Goal: Task Accomplishment & Management: Use online tool/utility

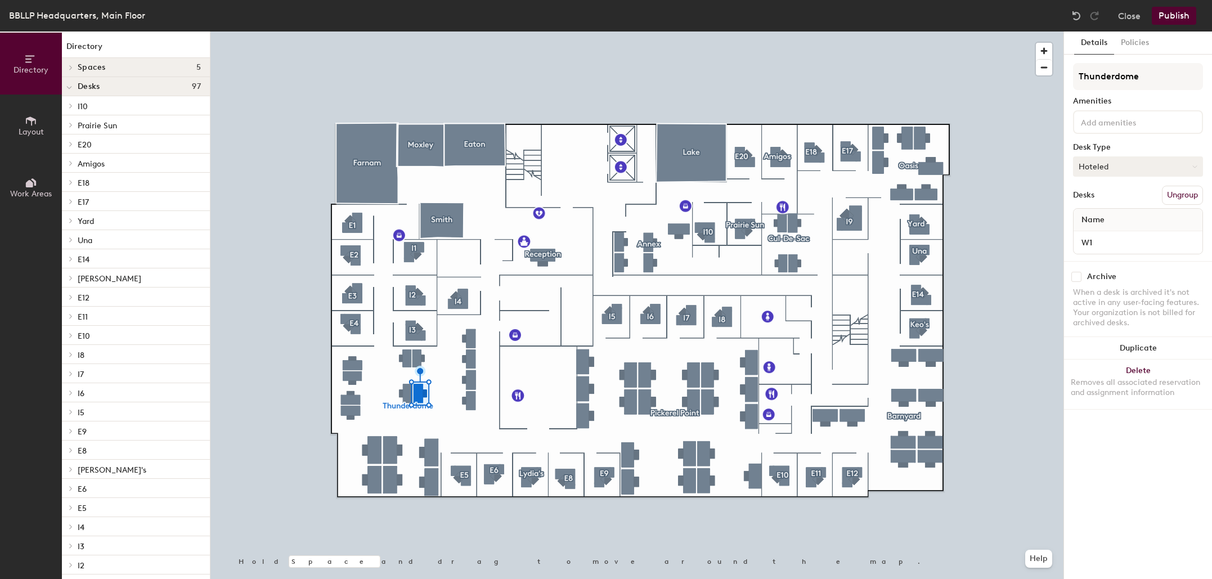
click at [1124, 172] on button "Hoteled" at bounding box center [1138, 166] width 130 height 20
click at [1111, 198] on div "Assigned" at bounding box center [1129, 201] width 112 height 17
click at [1185, 17] on button "Publish" at bounding box center [1173, 16] width 44 height 18
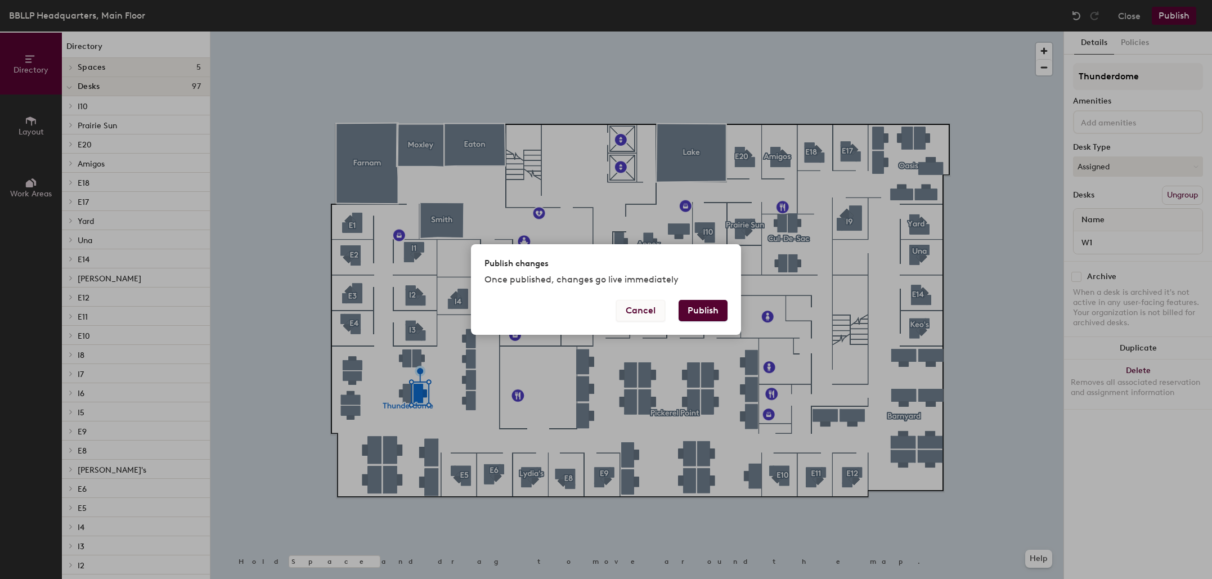
click at [638, 313] on button "Cancel" at bounding box center [640, 310] width 49 height 21
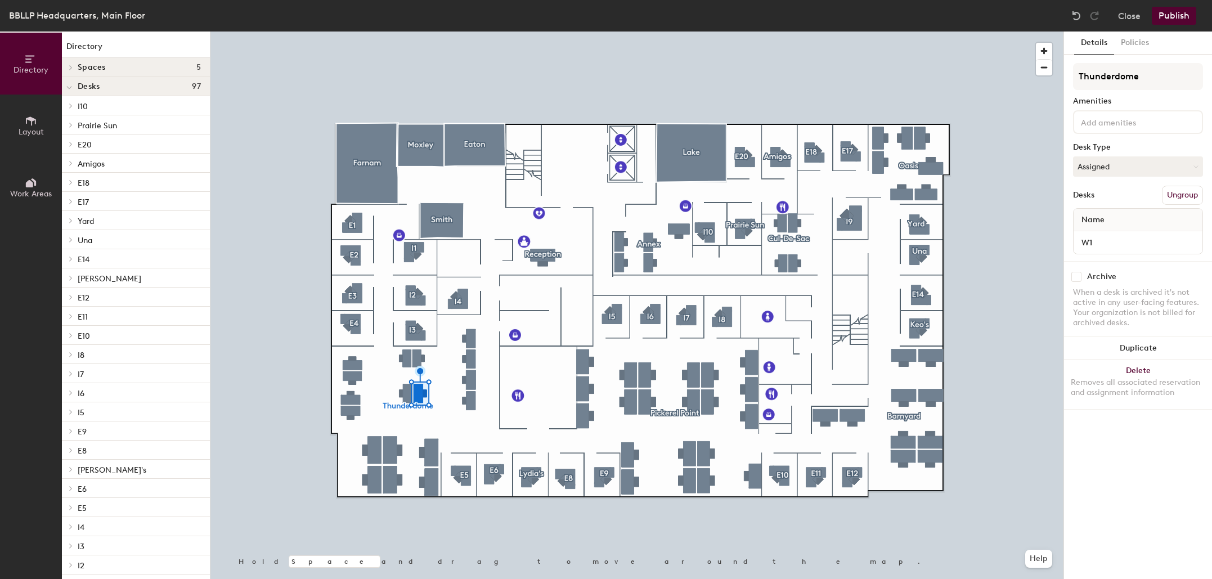
click at [1075, 276] on input "checkbox" at bounding box center [1076, 277] width 10 height 10
checkbox input "true"
click at [1176, 16] on button "Publish" at bounding box center [1173, 16] width 44 height 18
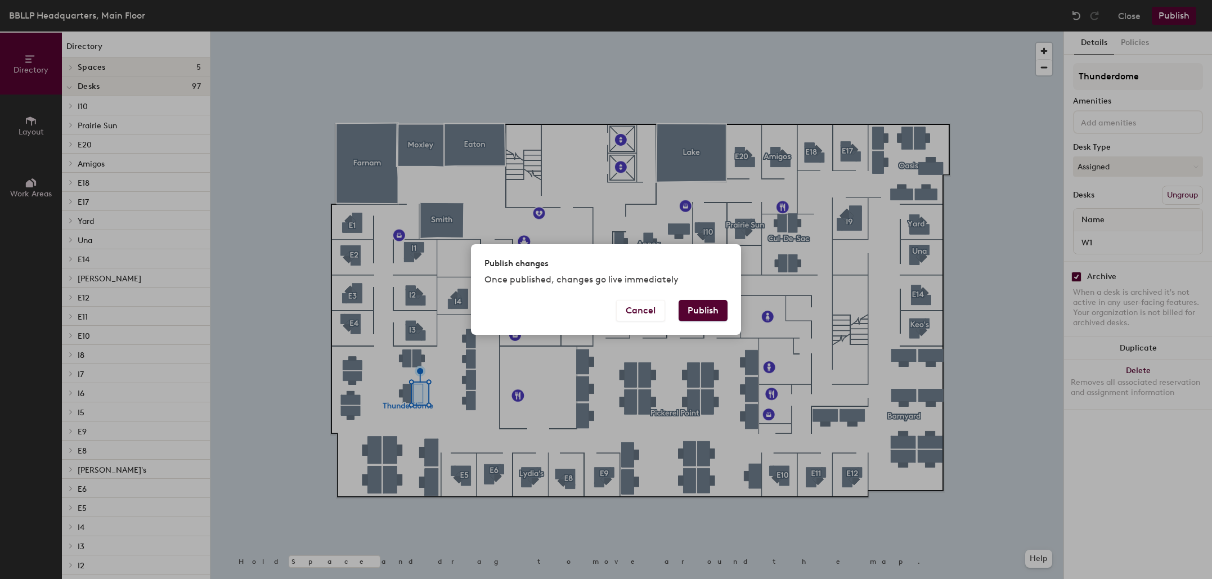
click at [696, 318] on button "Publish" at bounding box center [702, 310] width 49 height 21
